Goal: Task Accomplishment & Management: Manage account settings

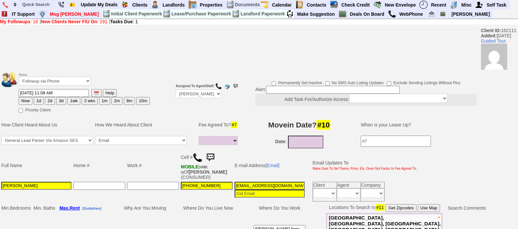
select select
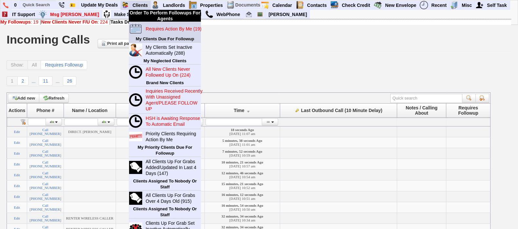
click at [151, 27] on blink "Requires Action By Me (19)" at bounding box center [174, 28] width 56 height 5
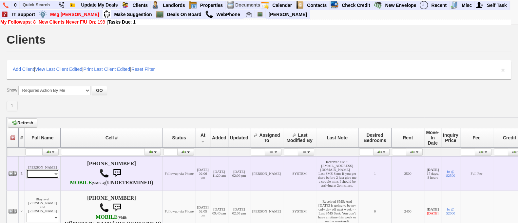
click at [51, 178] on select "Profile Edit Print Email Externally (Will Not Be Tracked In CRM) Closed Deals" at bounding box center [42, 173] width 33 height 9
select select "ChangeURL,/crm/custom/edit_client_form.php?redirect=%2Fcrm%2Fclients.php&id=167…"
click at [26, 173] on select "Profile Edit Print Email Externally (Will Not Be Tracked In CRM) Closed Deals" at bounding box center [42, 173] width 33 height 9
select select
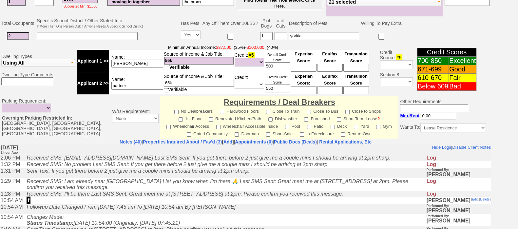
scroll to position [225, 0]
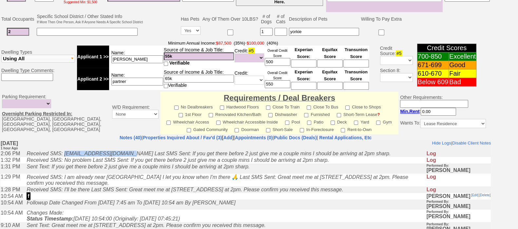
drag, startPoint x: 130, startPoint y: 155, endPoint x: 68, endPoint y: 152, distance: 61.7
click at [68, 152] on icon "Received SMS: Nat.polanco35@gmail.com Last SMS Sent: If you get there before 2 …" at bounding box center [209, 153] width 364 height 6
copy icon "Nat.polanco35@gmail.com"
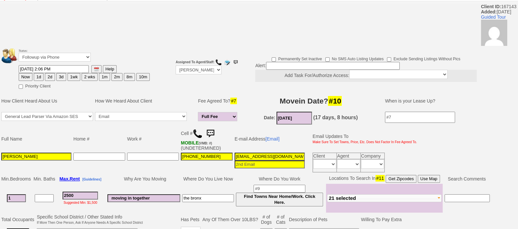
click at [214, 129] on img at bounding box center [210, 133] width 13 height 13
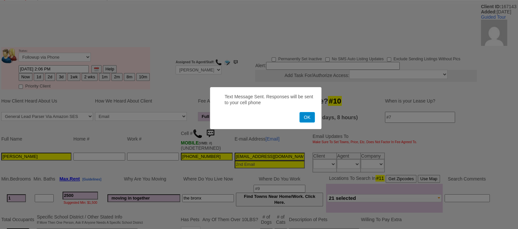
click at [310, 112] on button "OK" at bounding box center [307, 117] width 15 height 10
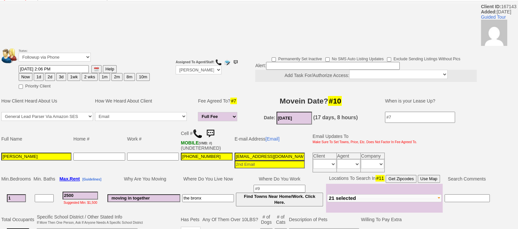
click at [39, 77] on button "1d" at bounding box center [39, 77] width 10 height 8
type input "08/15/2025 03:25 PM"
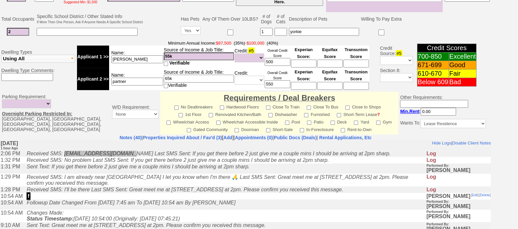
scroll to position [295, 0]
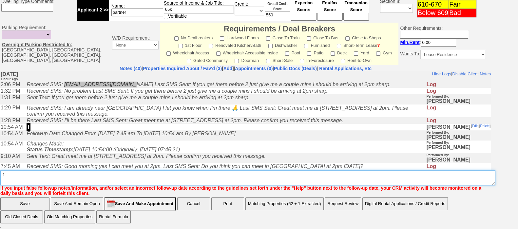
click at [411, 179] on textarea "Insert New Note Here" at bounding box center [247, 177] width 495 height 15
type textarea "f"
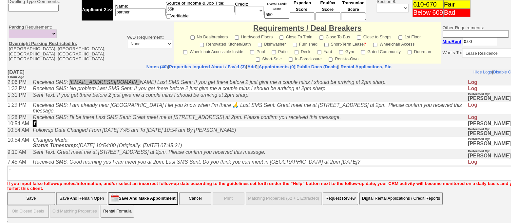
scroll to position [269, 0]
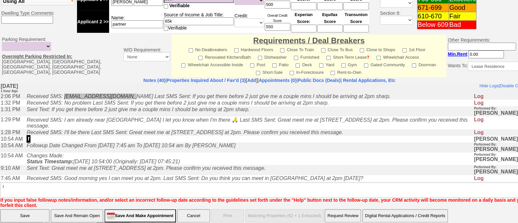
click input "Save" at bounding box center [24, 215] width 49 height 13
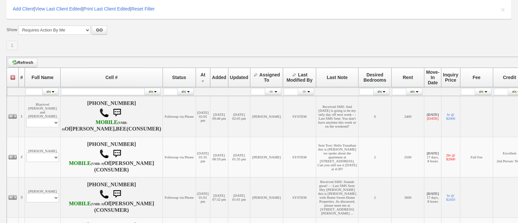
scroll to position [65, 0]
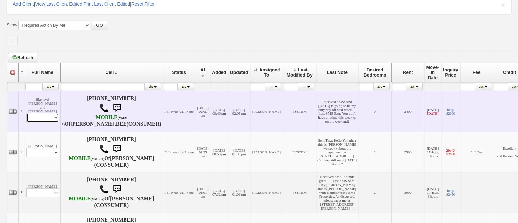
click at [40, 122] on select "Profile Edit Print Email Externally (Will Not Be Tracked In CRM) Closed Deals" at bounding box center [42, 117] width 33 height 9
select select "ChangeURL,/crm/custom/edit_client_form.php?redirect=%2Fcrm%2Fclients.php&id=165…"
click at [26, 122] on select "Profile Edit Print Email Externally (Will Not Be Tracked In CRM) Closed Deals" at bounding box center [42, 117] width 33 height 9
select select
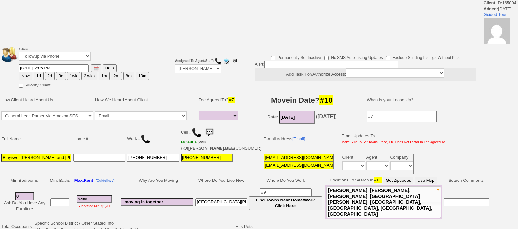
select select
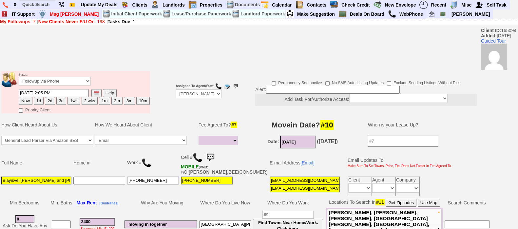
click at [216, 151] on img at bounding box center [210, 157] width 13 height 13
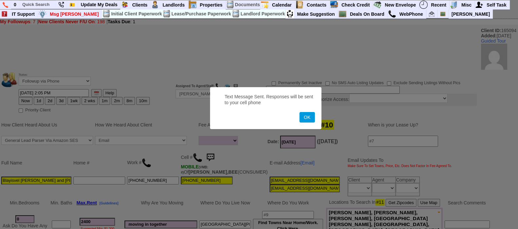
click at [300, 112] on button "OK" at bounding box center [307, 117] width 15 height 10
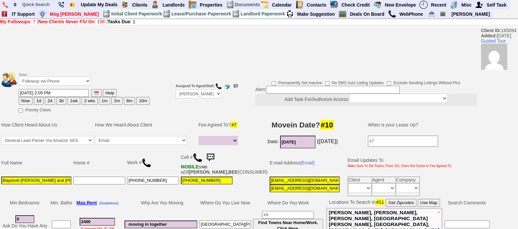
click at [61, 97] on button "3d" at bounding box center [61, 101] width 10 height 8
click at [28, 92] on input "08/17/2025 03:29 PM" at bounding box center [54, 93] width 70 height 8
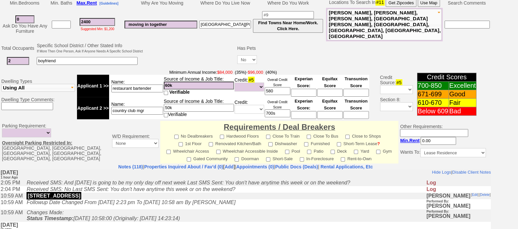
scroll to position [300, 0]
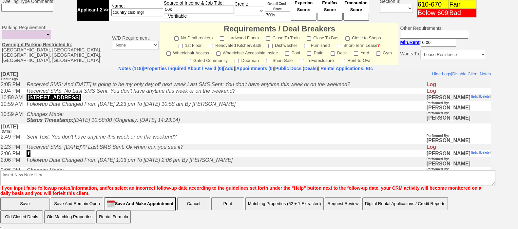
type input "08/18/2025 03:29 PM"
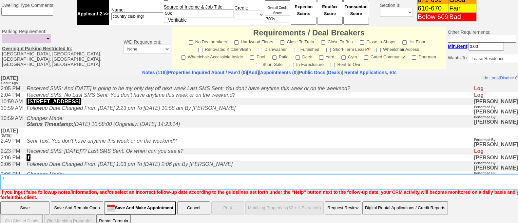
click at [343, 180] on textarea "Insert New Note Here" at bounding box center [271, 181] width 543 height 15
type textarea "f"
click input "Save" at bounding box center [24, 207] width 49 height 13
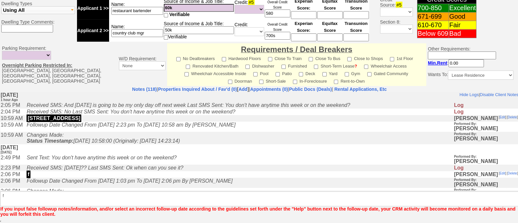
scroll to position [280, 0]
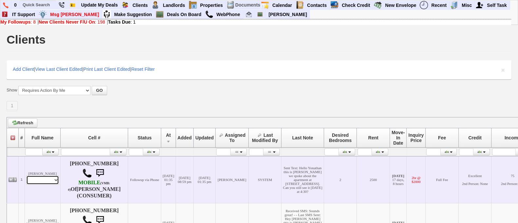
click at [31, 185] on select "Profile Edit Print Email Externally (Will Not Be Tracked In CRM) Closed Deals" at bounding box center [42, 179] width 33 height 9
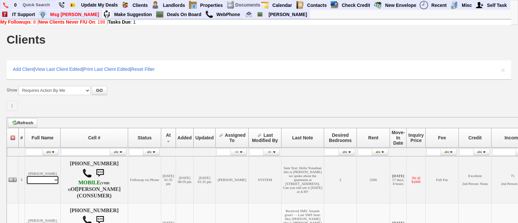
select select "ChangeURL,/crm/custom/edit_client_form.php?redirect=%2Fcrm%2Fclients.php&id=484…"
click at [26, 185] on select "Profile Edit Print Email Externally (Will Not Be Tracked In CRM) Closed Deals" at bounding box center [42, 179] width 33 height 9
select select
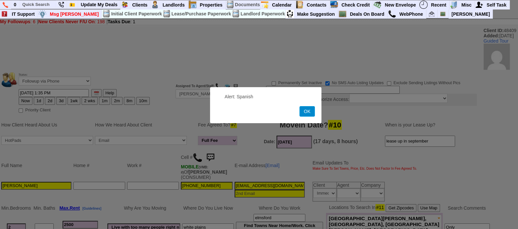
click at [308, 112] on button "OK" at bounding box center [307, 111] width 15 height 10
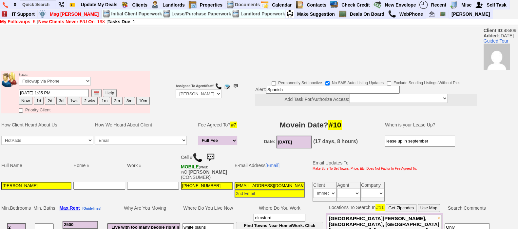
drag, startPoint x: 291, startPoint y: 90, endPoint x: 223, endPoint y: 83, distance: 67.6
click at [223, 83] on td "Permanently Set Inactive No SMS Auto Listing Updates Exclude Sending Listings W…" at bounding box center [357, 92] width 269 height 44
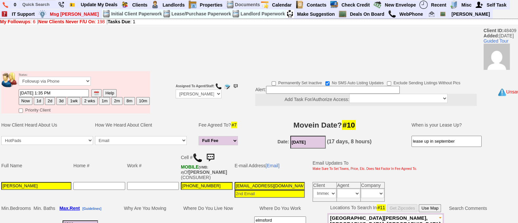
click at [195, 156] on img at bounding box center [198, 158] width 10 height 10
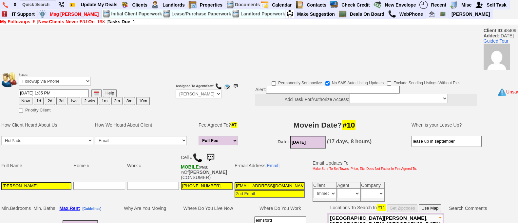
click at [39, 100] on button "1d" at bounding box center [39, 101] width 10 height 8
type input "08/15/2025 03:30 PM"
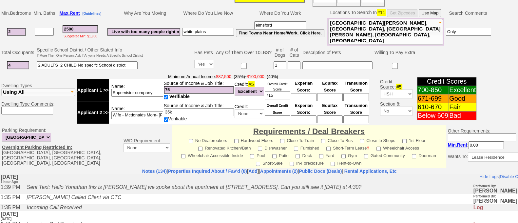
scroll to position [298, 0]
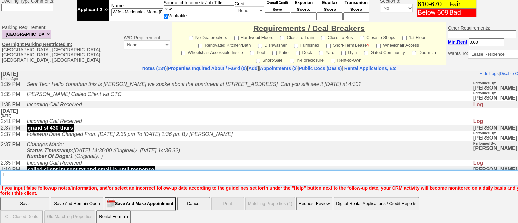
click at [380, 170] on textarea "Insert New Note Here" at bounding box center [271, 177] width 543 height 15
type textarea "f"
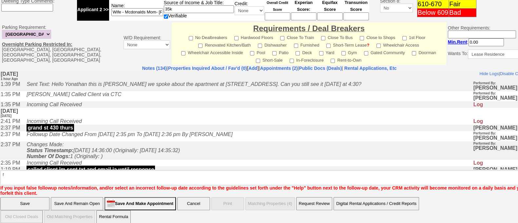
click input "Save" at bounding box center [24, 203] width 49 height 13
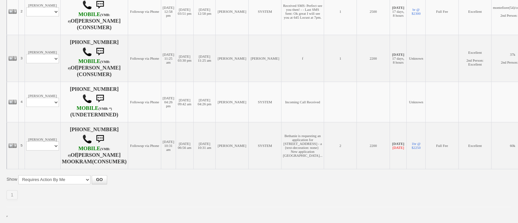
scroll to position [286, 0]
